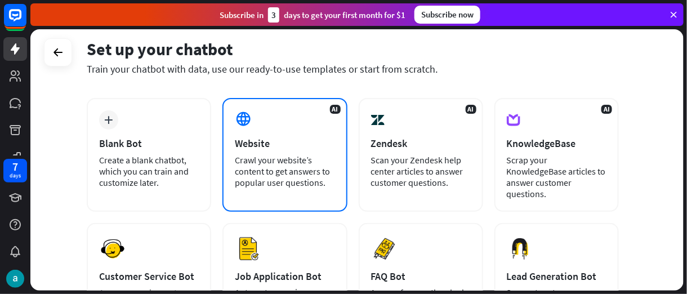
scroll to position [50, 0]
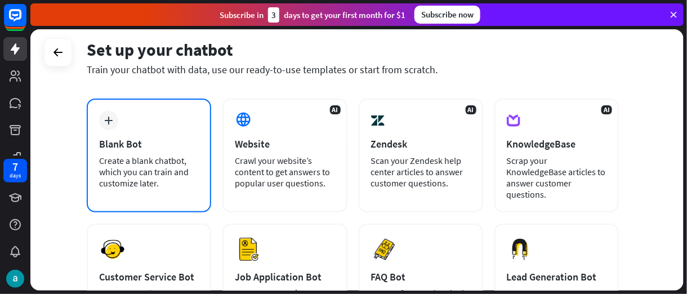
click at [145, 143] on div "Blank Bot" at bounding box center [149, 143] width 100 height 13
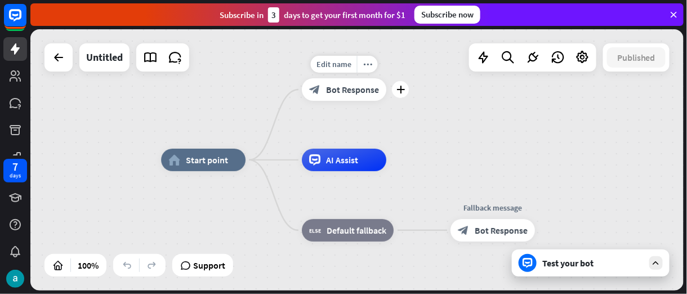
click at [358, 98] on div "block_bot_response Bot Response" at bounding box center [344, 89] width 85 height 23
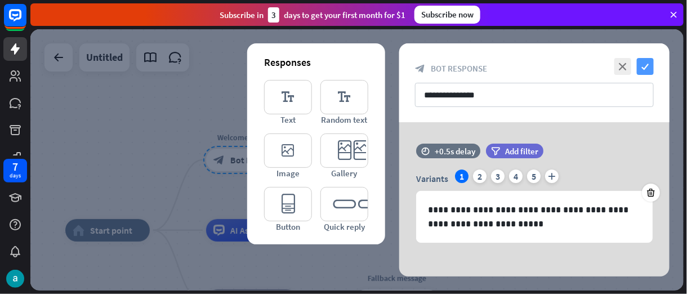
click at [644, 63] on icon "check" at bounding box center [645, 66] width 17 height 17
